Goal: Task Accomplishment & Management: Manage account settings

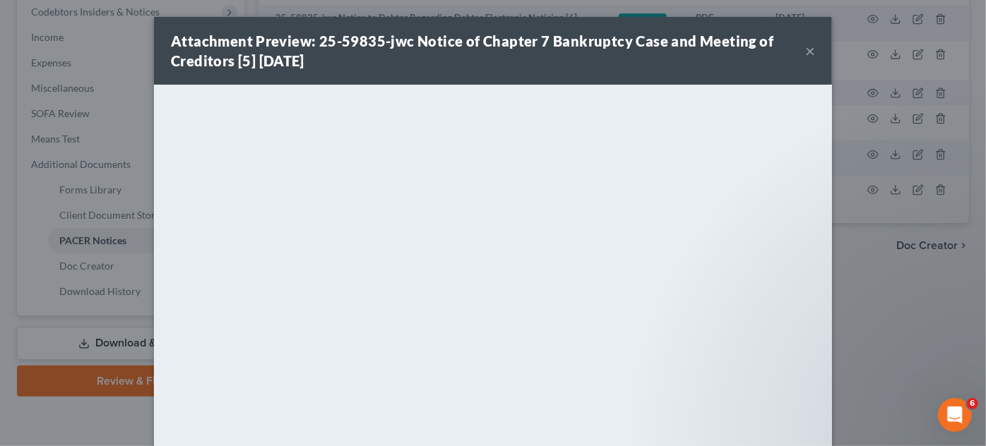
click at [887, 387] on div "Attachment Preview: 25-59835-jwc Notice of Chapter 7 Bankruptcy Case and Meetin…" at bounding box center [493, 223] width 986 height 446
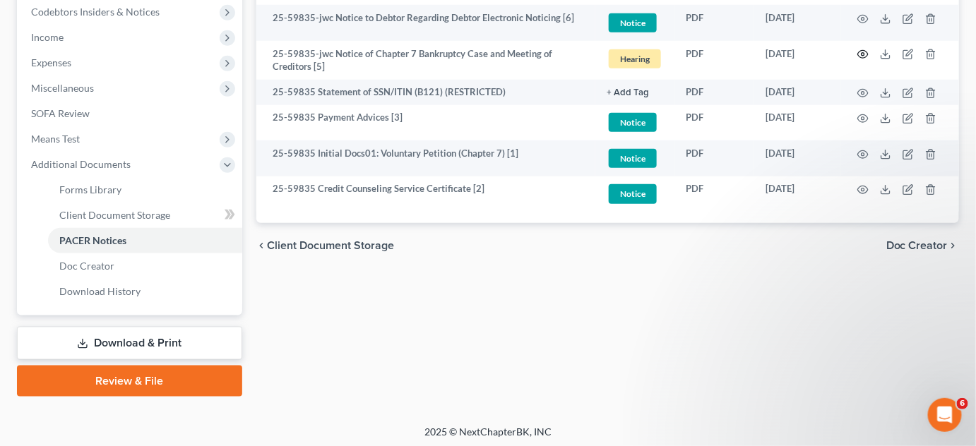
click at [861, 54] on icon "button" at bounding box center [862, 54] width 11 height 11
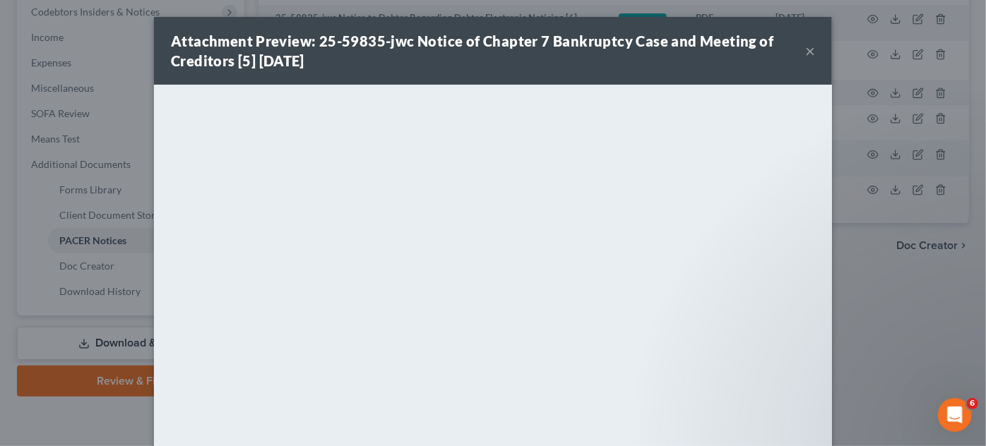
click at [866, 327] on div "Attachment Preview: 25-59835-jwc Notice of Chapter 7 Bankruptcy Case and Meetin…" at bounding box center [493, 223] width 986 height 446
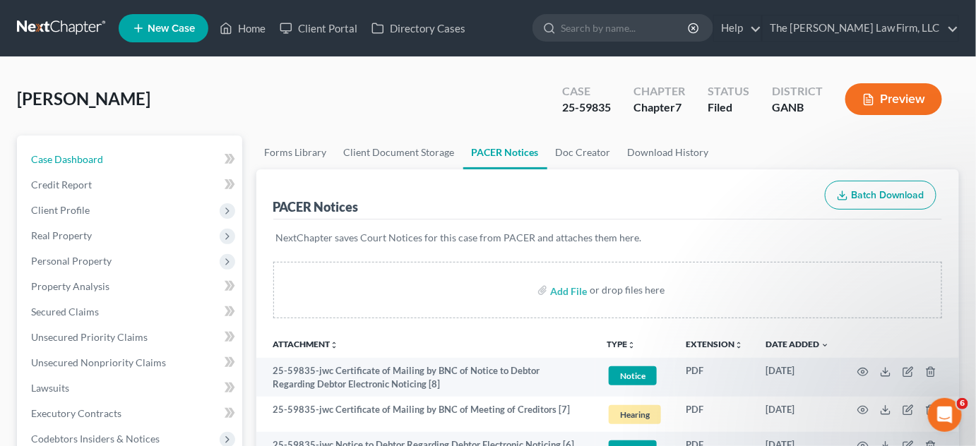
click at [122, 155] on link "Case Dashboard" at bounding box center [131, 159] width 222 height 25
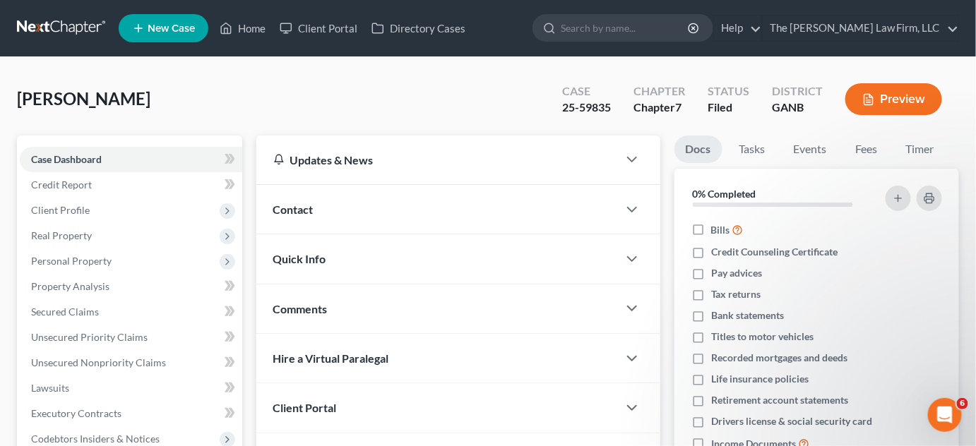
click at [285, 216] on div "Contact" at bounding box center [437, 209] width 362 height 49
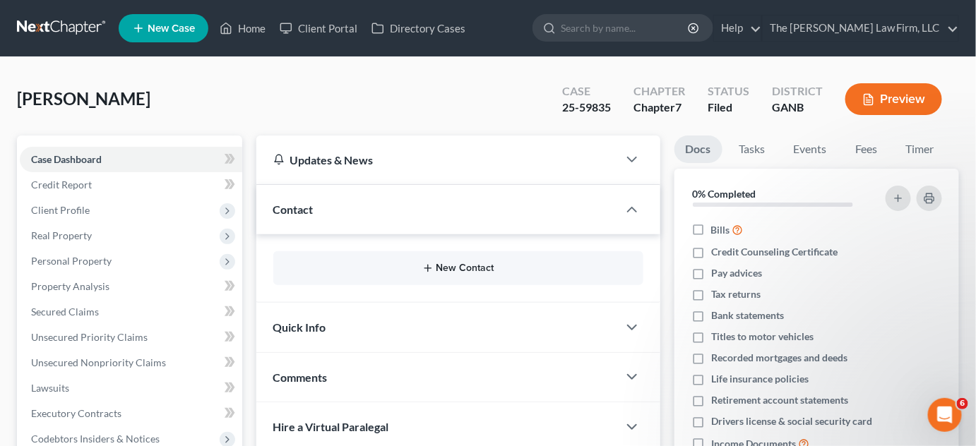
click at [441, 265] on button "New Contact" at bounding box center [458, 268] width 347 height 11
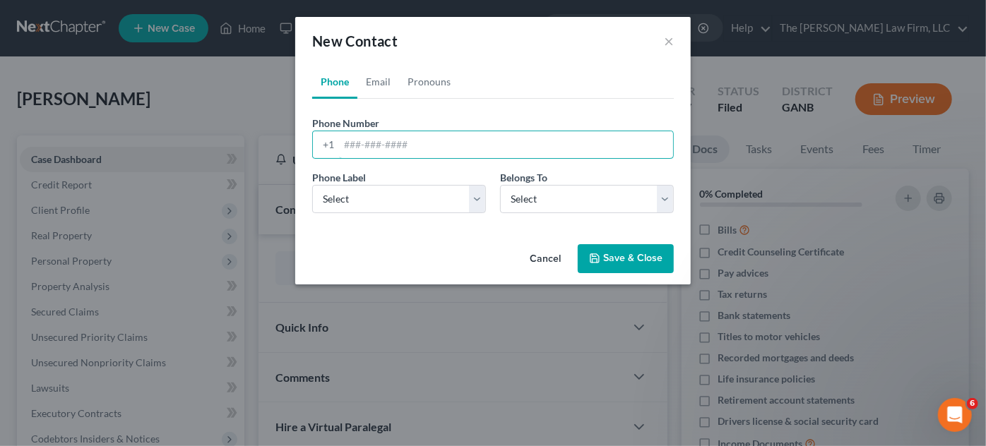
paste input "480) 220-6362‬"
click at [369, 143] on input "480) 220-6362‬" at bounding box center [506, 144] width 334 height 27
type input "[PHONE_NUMBER]‬"
drag, startPoint x: 375, startPoint y: 191, endPoint x: 381, endPoint y: 210, distance: 20.1
click at [375, 192] on select "Select Mobile Home Work Other" at bounding box center [399, 199] width 174 height 28
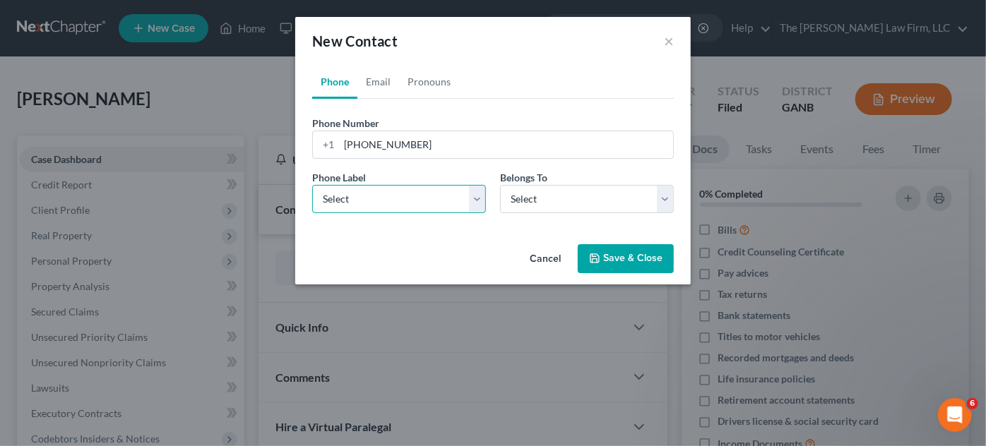
select select "0"
click at [312, 185] on select "Select Mobile Home Work Other" at bounding box center [399, 199] width 174 height 28
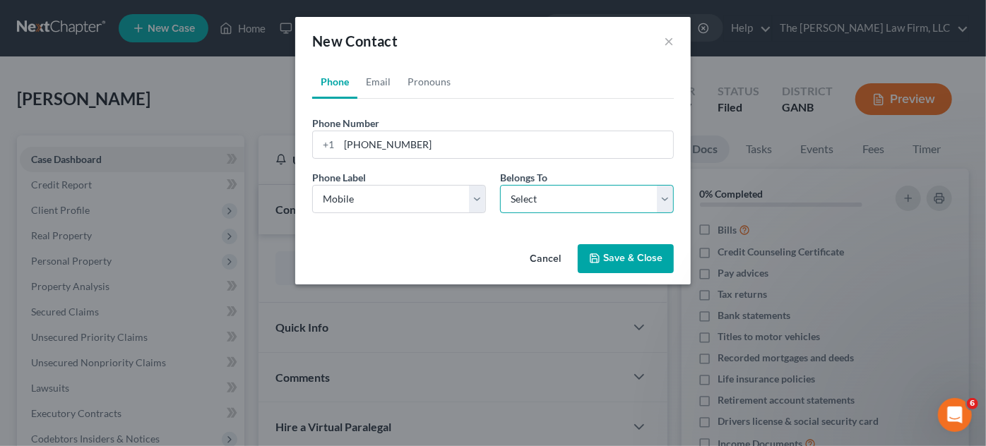
click at [514, 212] on select "Select Client Other" at bounding box center [587, 199] width 174 height 28
select select "0"
click at [500, 185] on select "Select Client Other" at bounding box center [587, 199] width 174 height 28
select select "0"
click at [372, 81] on link "Email" at bounding box center [378, 82] width 42 height 34
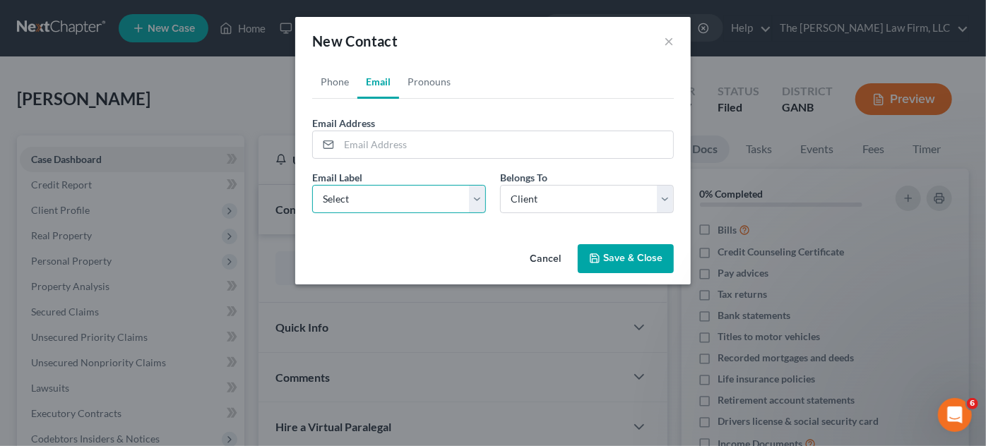
drag, startPoint x: 386, startPoint y: 190, endPoint x: 387, endPoint y: 208, distance: 18.4
click at [386, 189] on select "Select Home Work Other" at bounding box center [399, 199] width 174 height 28
select select "0"
click at [312, 185] on select "Select Home Work Other" at bounding box center [399, 199] width 174 height 28
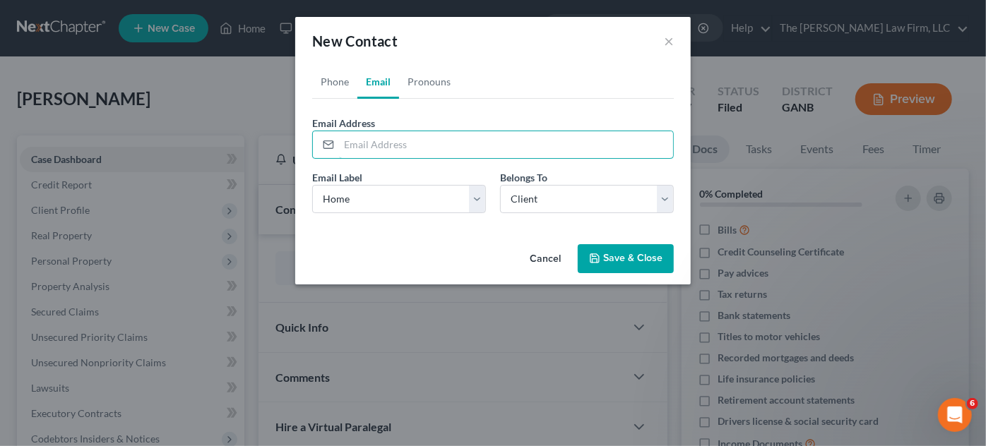
paste input "[EMAIL_ADDRESS][DOMAIN_NAME]"
type input "[EMAIL_ADDRESS][DOMAIN_NAME]"
click at [609, 254] on button "Save & Close" at bounding box center [626, 259] width 96 height 30
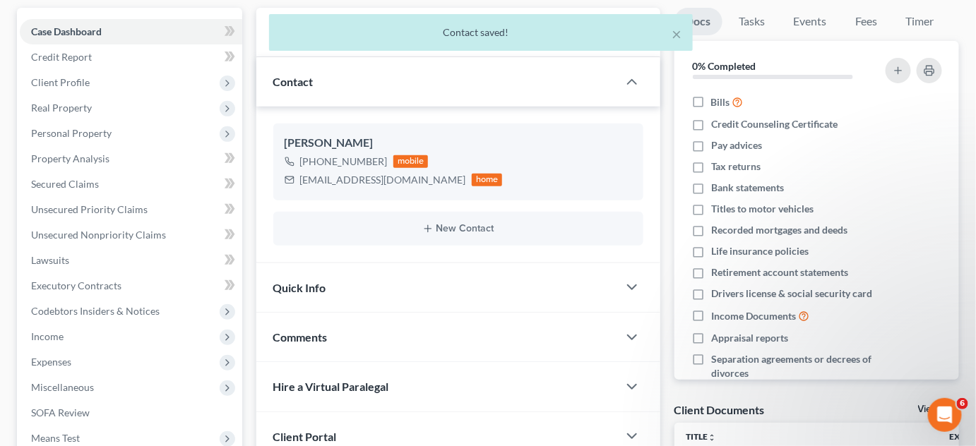
scroll to position [303, 0]
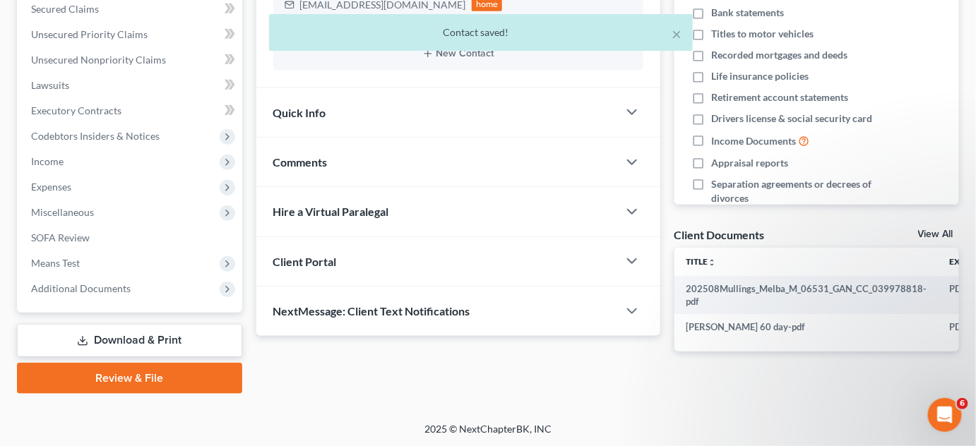
click at [295, 158] on span "Comments" at bounding box center [300, 161] width 54 height 13
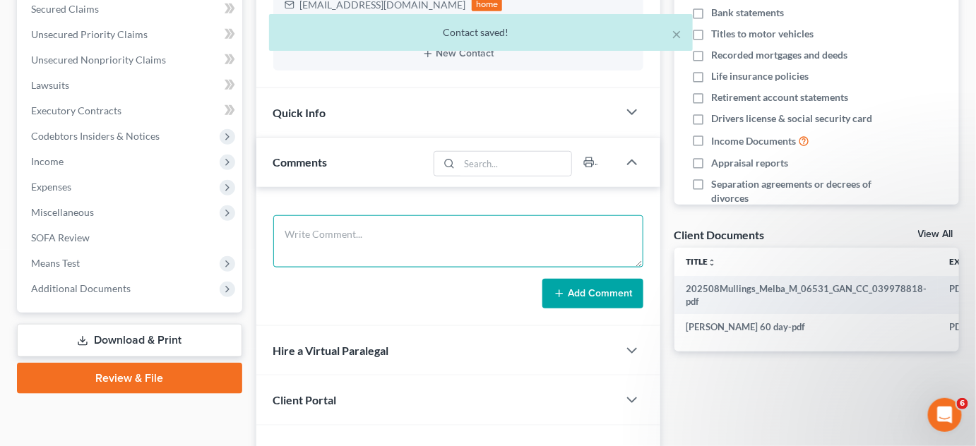
drag, startPoint x: 404, startPoint y: 239, endPoint x: 404, endPoint y: 229, distance: 9.9
click at [403, 239] on textarea at bounding box center [458, 241] width 370 height 52
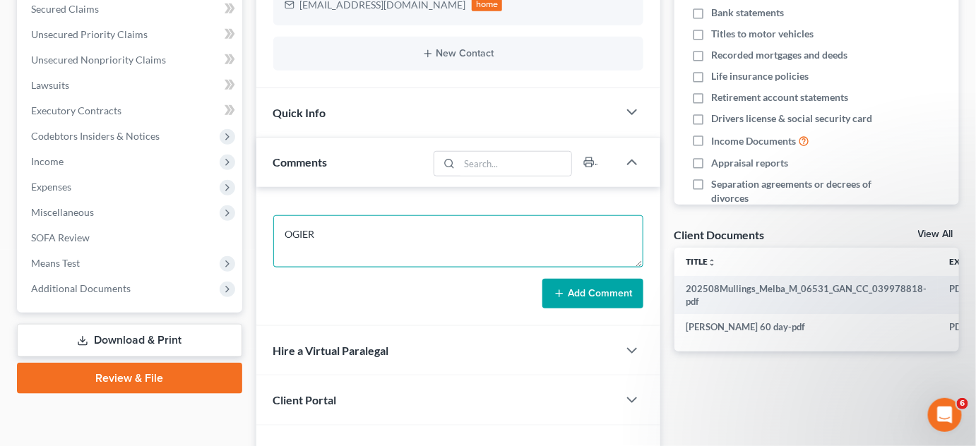
type textarea "OGIER"
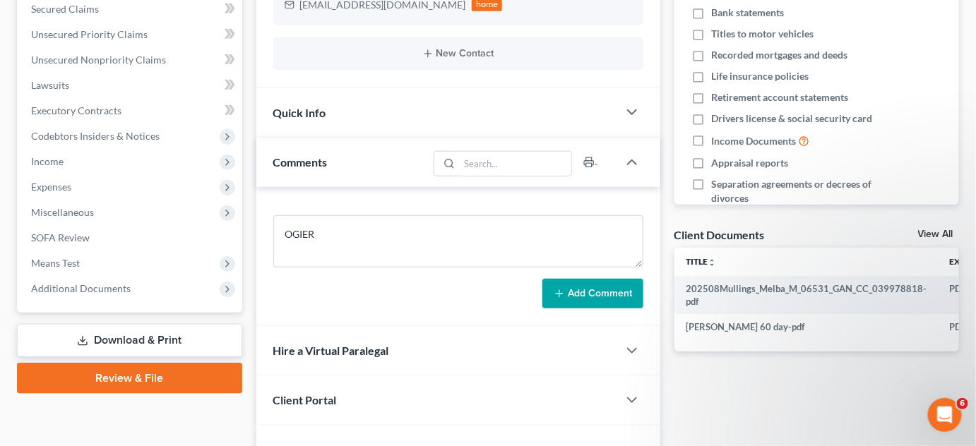
click at [610, 299] on button "Add Comment" at bounding box center [592, 294] width 101 height 30
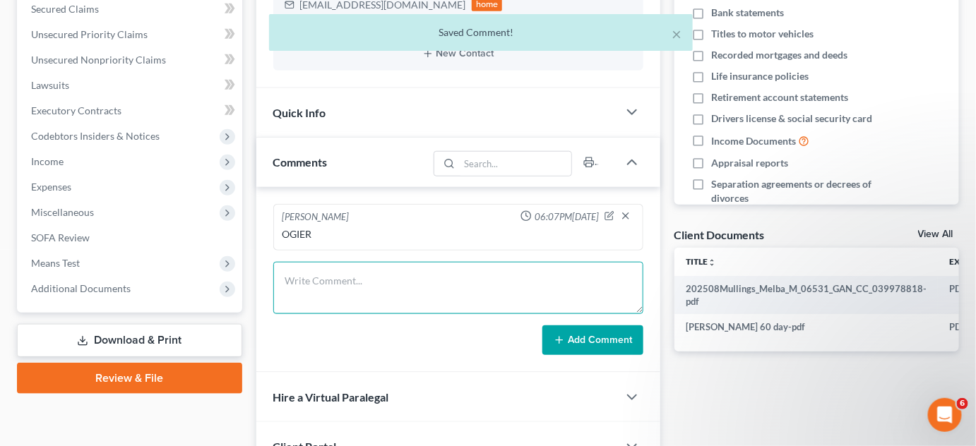
click at [609, 299] on textarea at bounding box center [458, 288] width 370 height 52
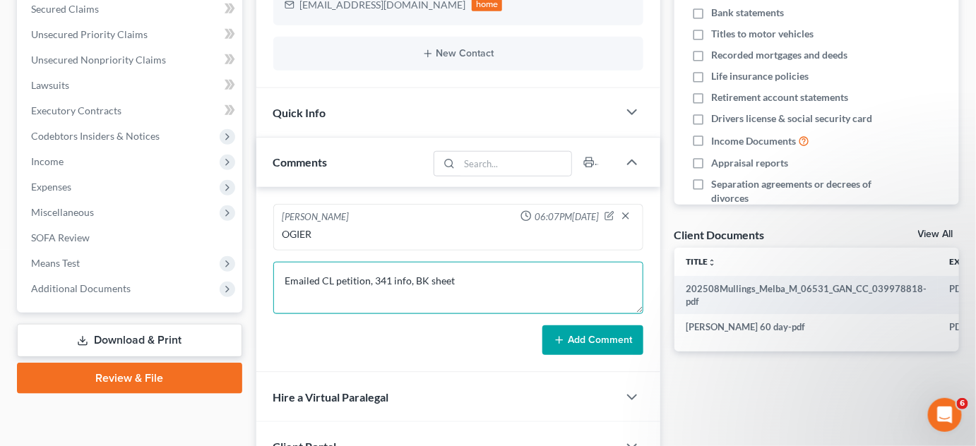
type textarea "Emailed CL petition, 341 info, BK sheet"
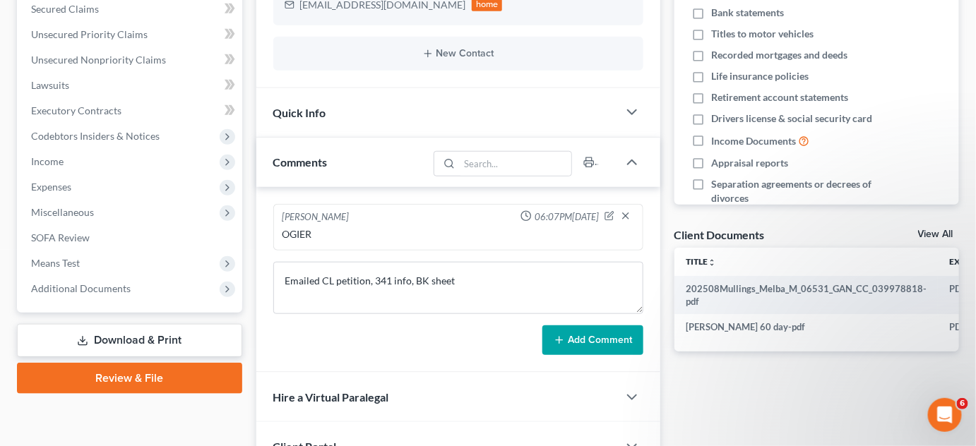
click at [622, 347] on button "Add Comment" at bounding box center [592, 341] width 101 height 30
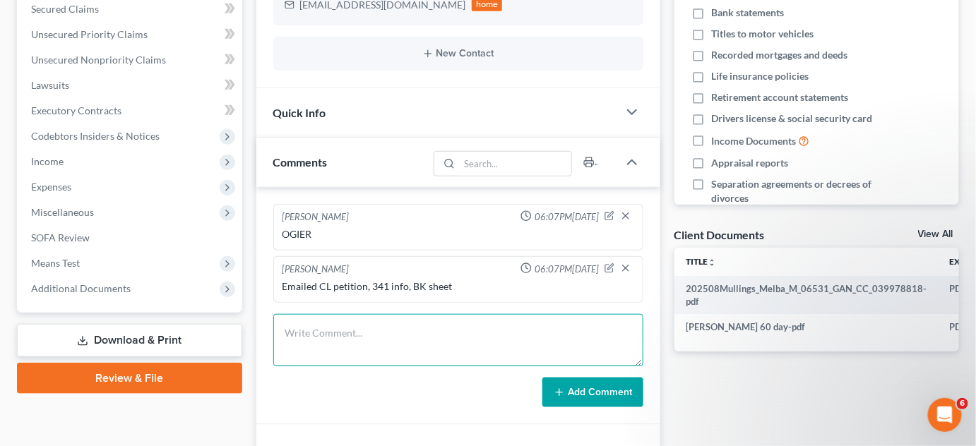
drag, startPoint x: 458, startPoint y: 343, endPoint x: 456, endPoint y: 319, distance: 24.2
click at [458, 343] on textarea at bounding box center [458, 340] width 370 height 52
type textarea "Uploaded SSN, [GEOGRAPHIC_DATA], 2024 TR"
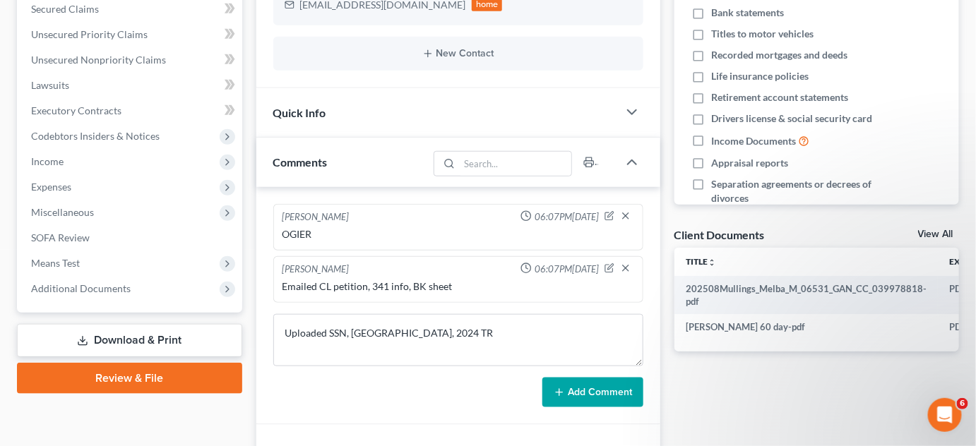
click at [588, 388] on button "Add Comment" at bounding box center [592, 393] width 101 height 30
